Goal: Navigation & Orientation: Find specific page/section

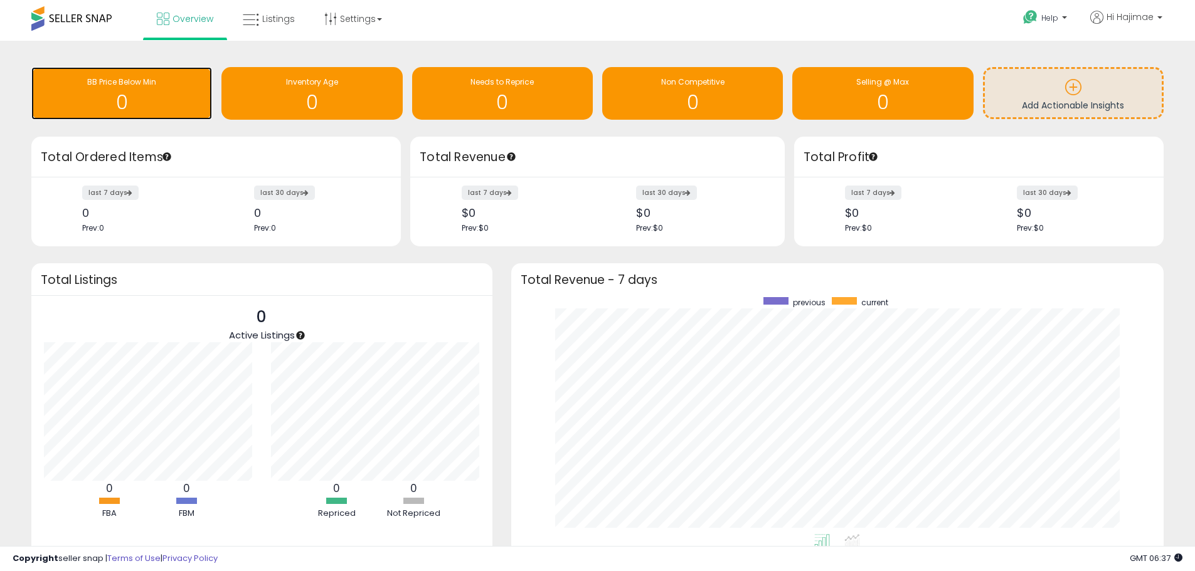
click at [108, 90] on div "0" at bounding box center [122, 95] width 168 height 36
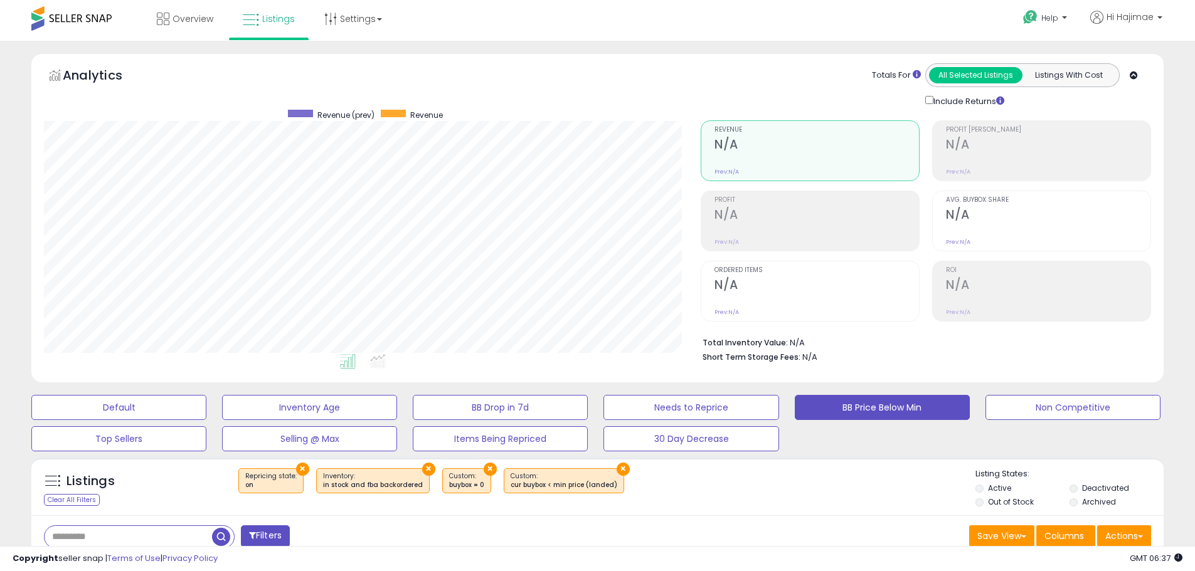
click at [64, 16] on span at bounding box center [71, 18] width 80 height 24
click at [80, 13] on span at bounding box center [71, 18] width 80 height 24
click at [201, 18] on span "Overview" at bounding box center [192, 19] width 41 height 13
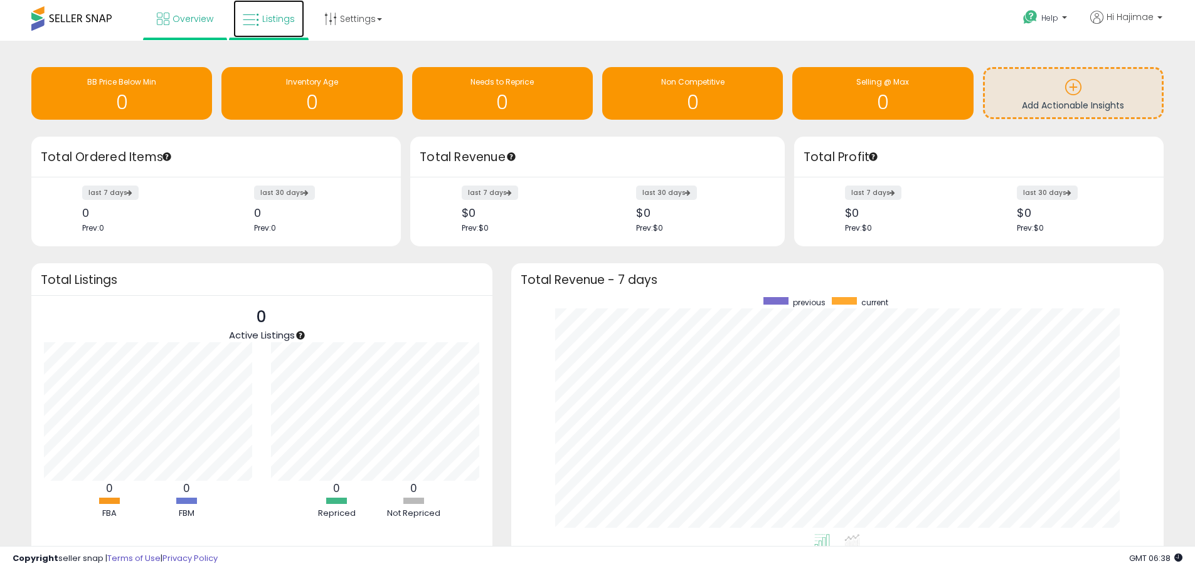
click at [273, 18] on span "Listings" at bounding box center [278, 19] width 33 height 13
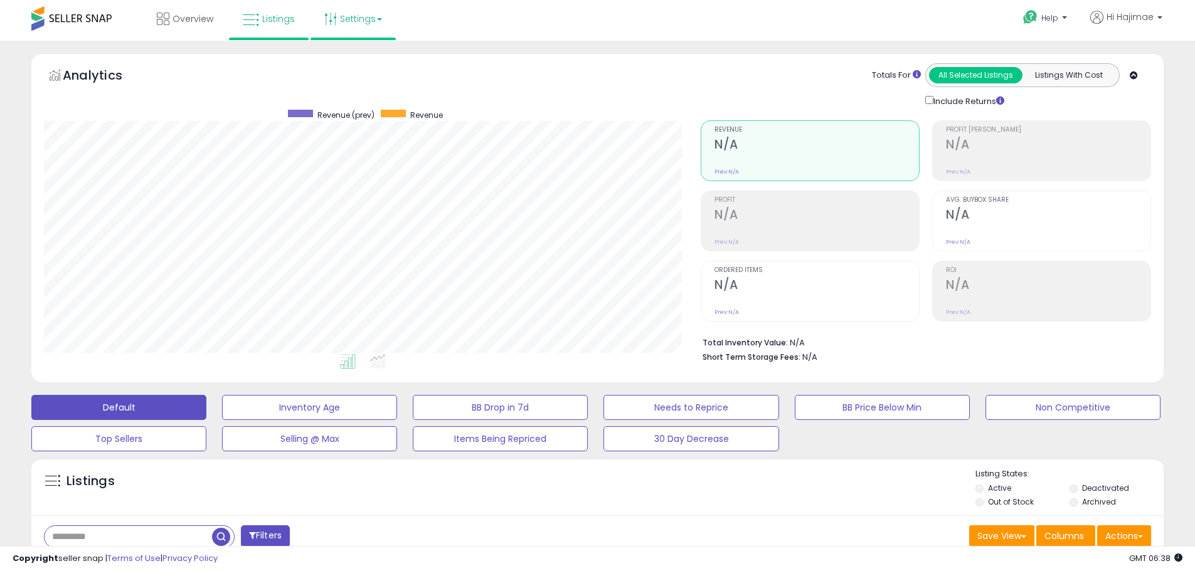
click at [349, 22] on link "Settings" at bounding box center [353, 19] width 77 height 38
click at [340, 60] on link "Store settings" at bounding box center [355, 64] width 56 height 12
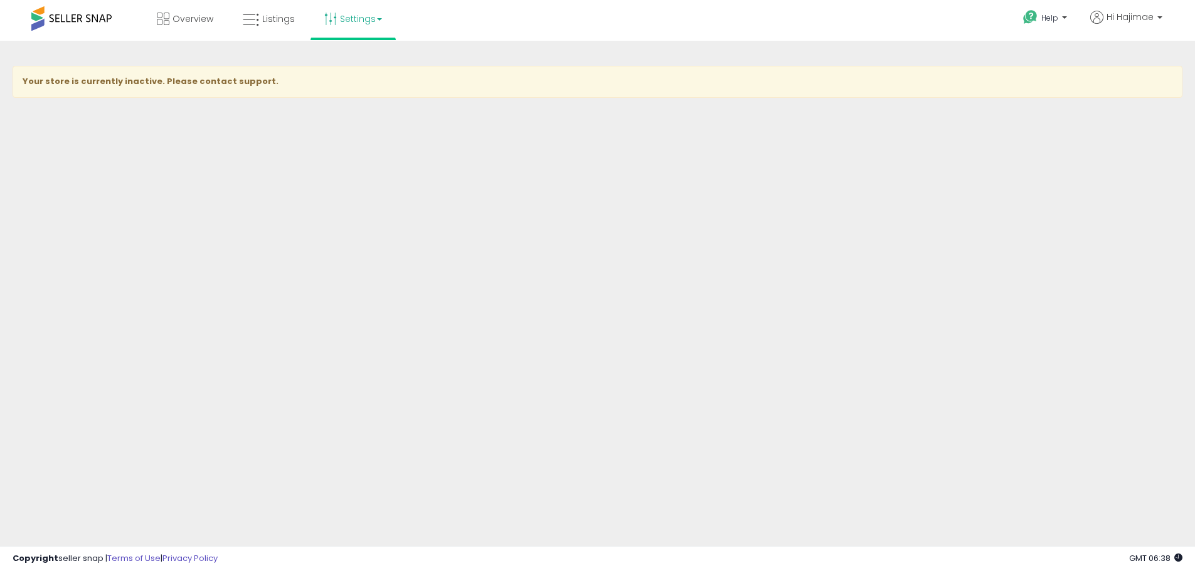
click at [354, 23] on link "Settings" at bounding box center [353, 19] width 77 height 38
click at [353, 94] on link "User settings" at bounding box center [353, 97] width 53 height 12
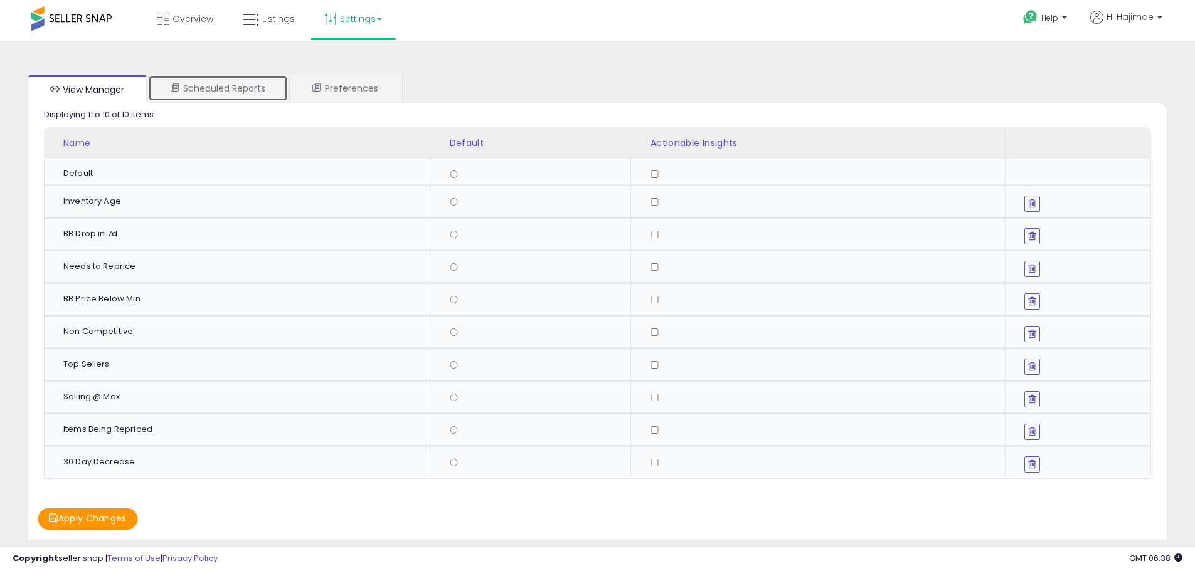
click at [255, 96] on link "Scheduled Reports" at bounding box center [218, 88] width 140 height 26
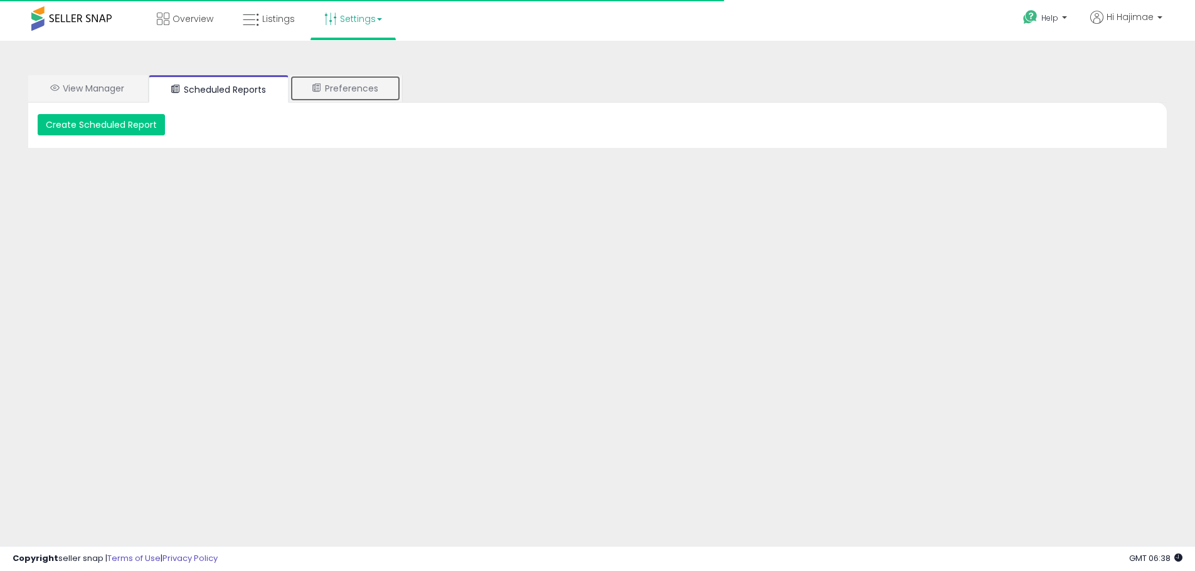
click at [336, 86] on link "Preferences" at bounding box center [345, 88] width 111 height 26
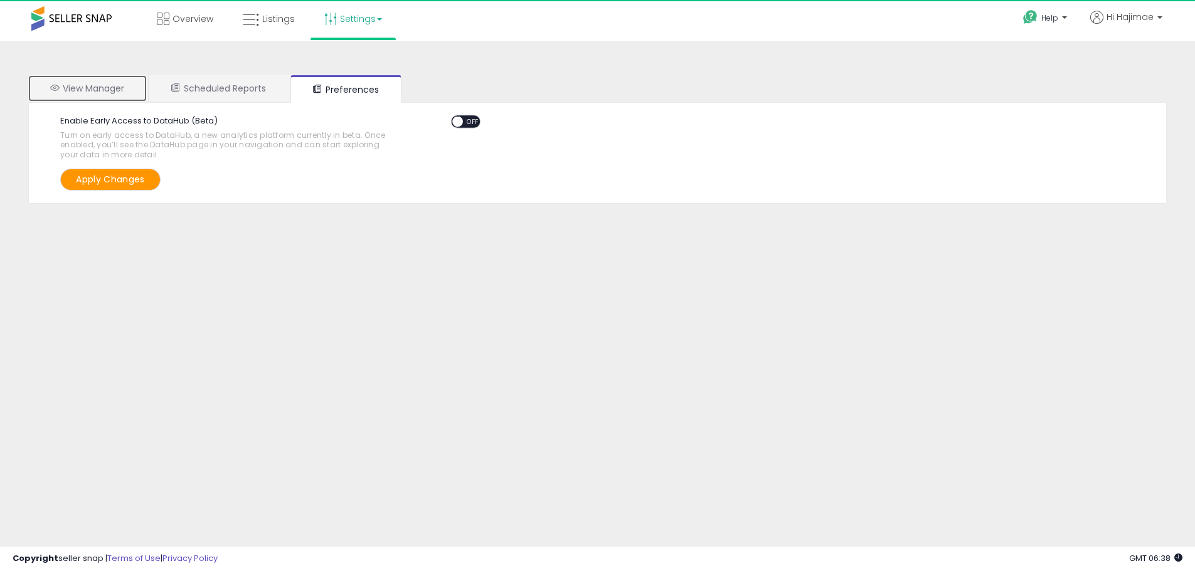
click at [129, 83] on link "View Manager" at bounding box center [87, 88] width 119 height 26
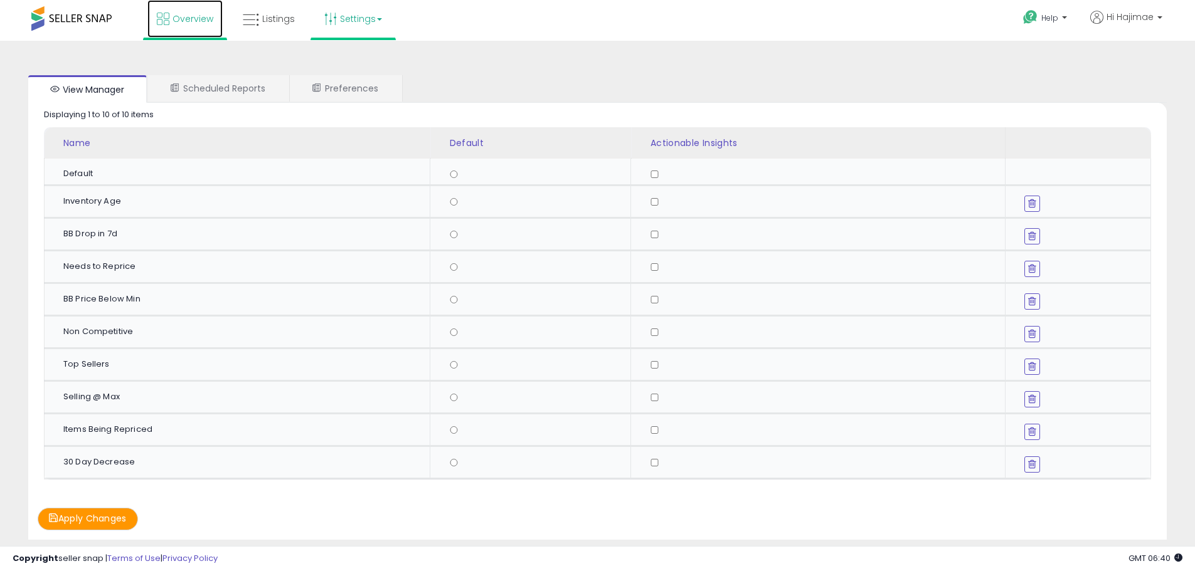
click at [190, 13] on span "Overview" at bounding box center [192, 19] width 41 height 13
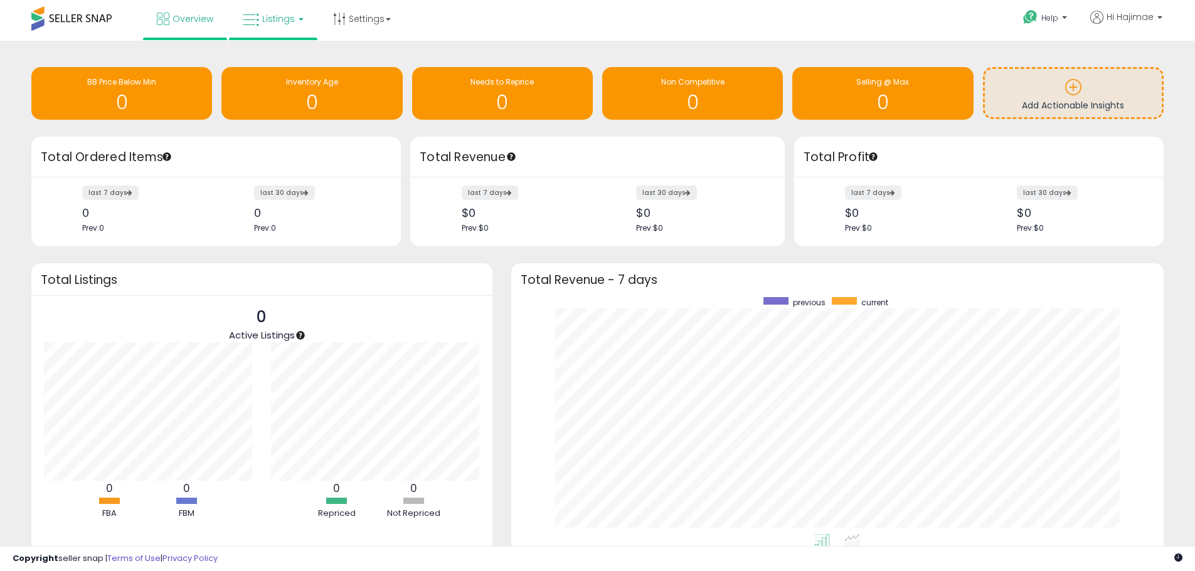
click at [298, 17] on link "Listings" at bounding box center [273, 19] width 80 height 38
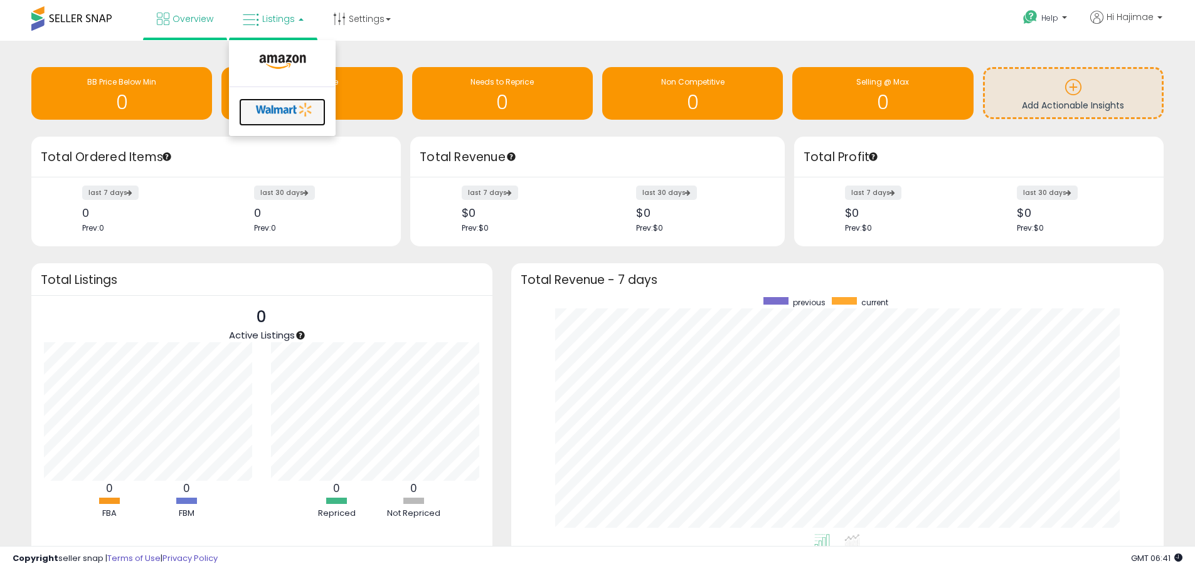
click at [295, 110] on icon at bounding box center [284, 109] width 66 height 19
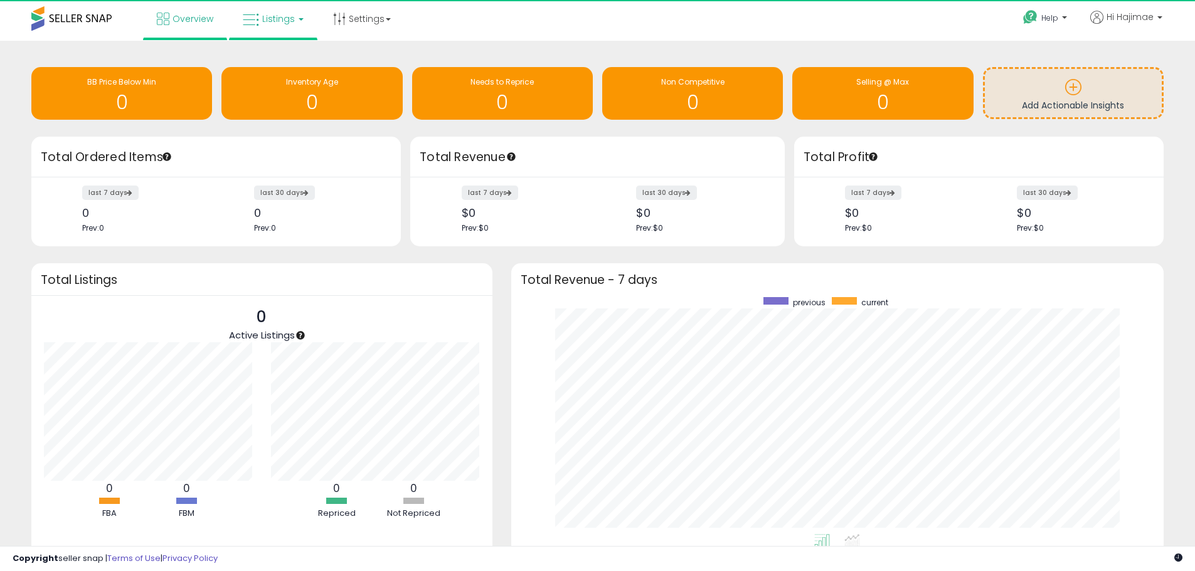
click at [267, 16] on span "Listings" at bounding box center [278, 19] width 33 height 13
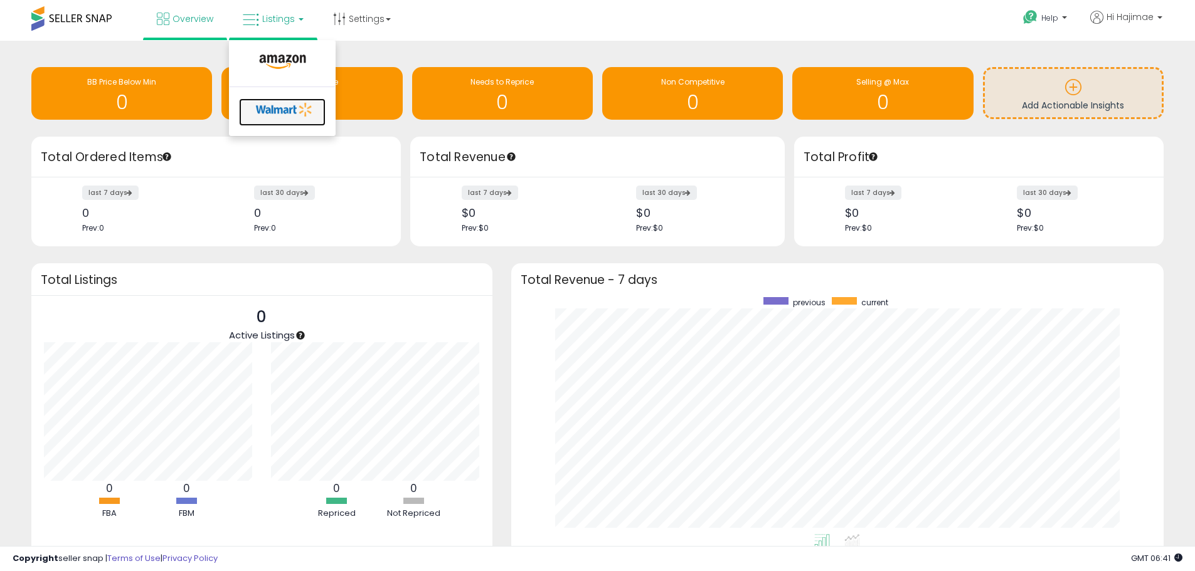
click at [274, 103] on icon at bounding box center [284, 109] width 66 height 19
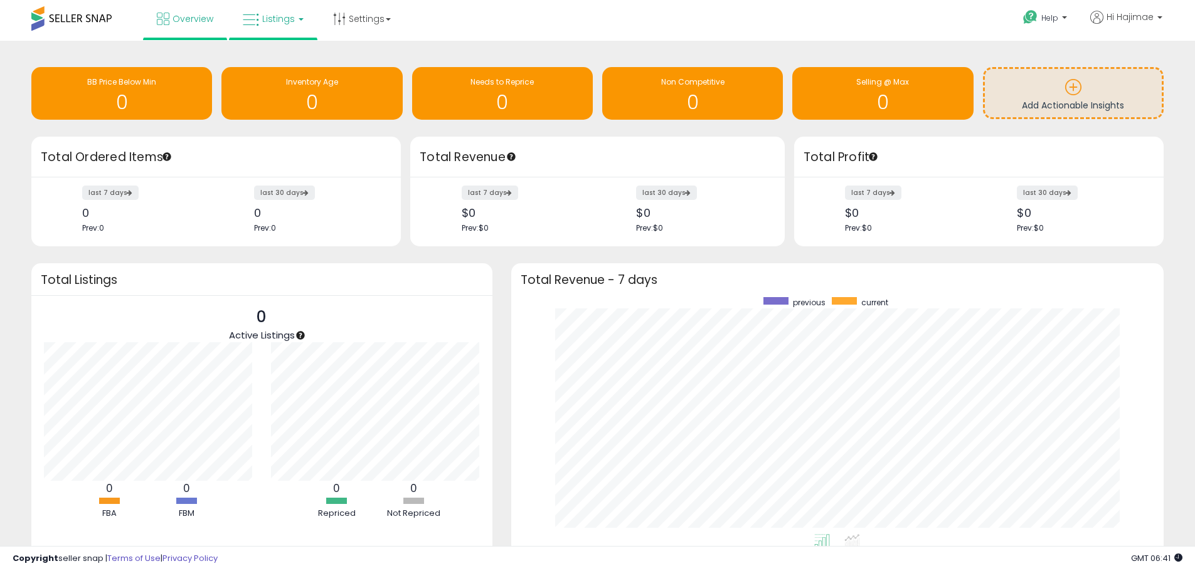
click at [272, 30] on link "Listings" at bounding box center [273, 19] width 80 height 38
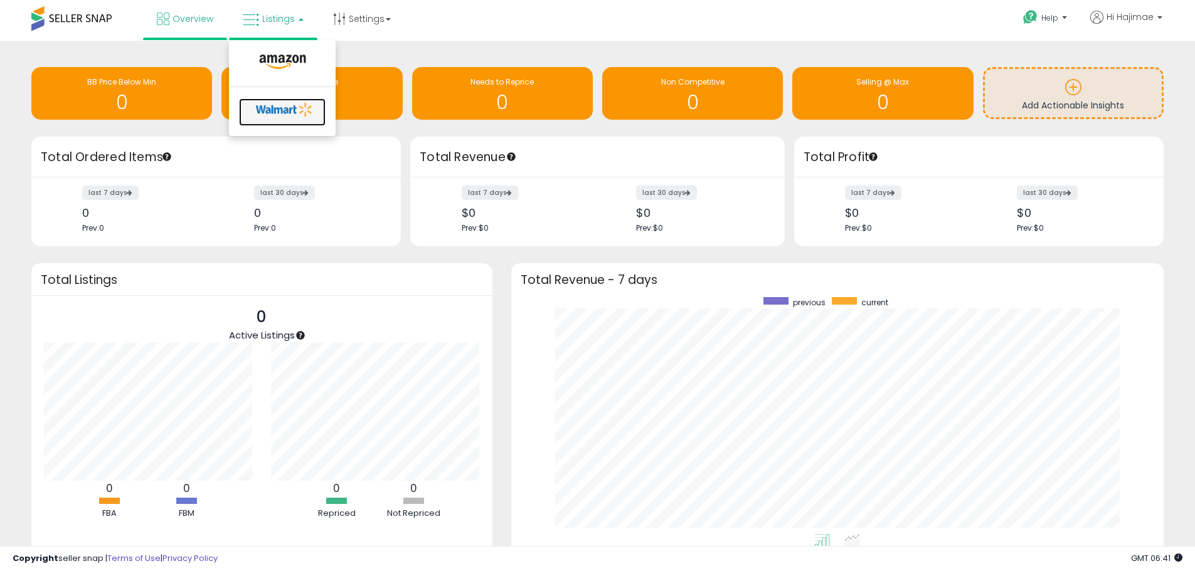
click at [279, 98] on link at bounding box center [282, 112] width 87 height 28
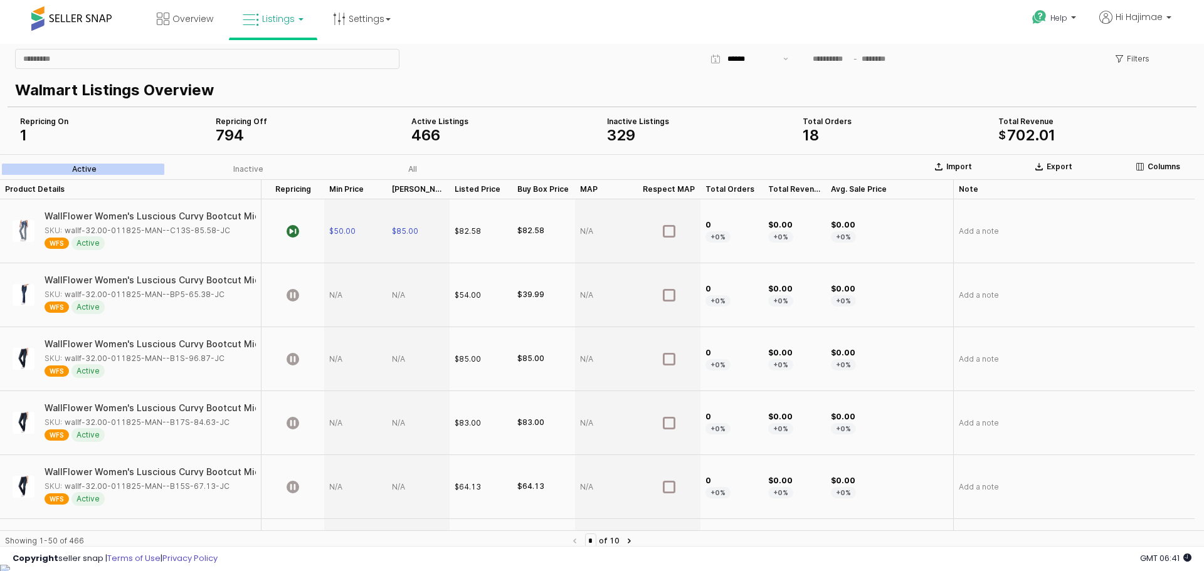
click at [381, 79] on p "Walmart Listings Overview" at bounding box center [599, 90] width 1169 height 23
